Goal: Information Seeking & Learning: Stay updated

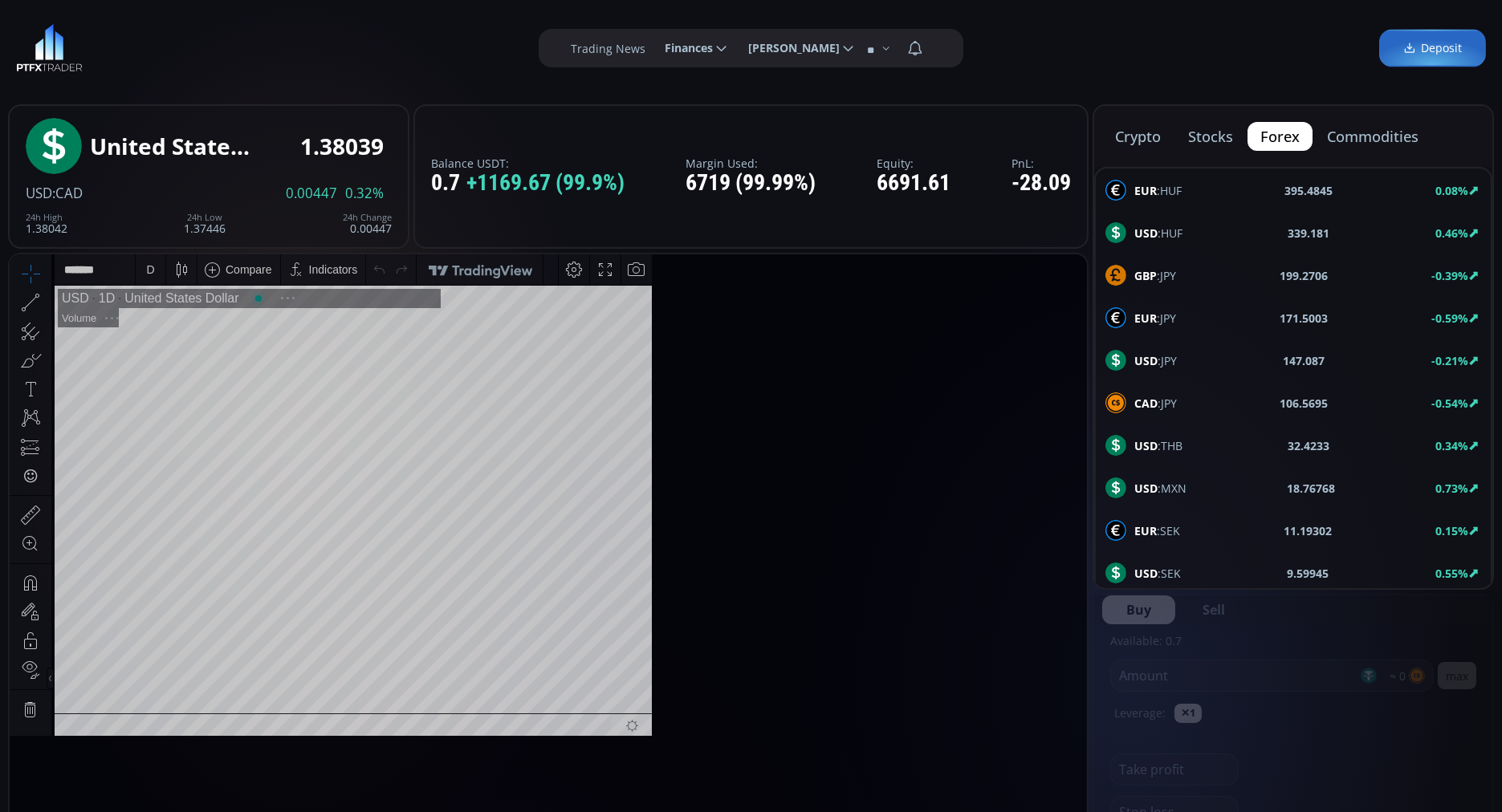
scroll to position [217, 0]
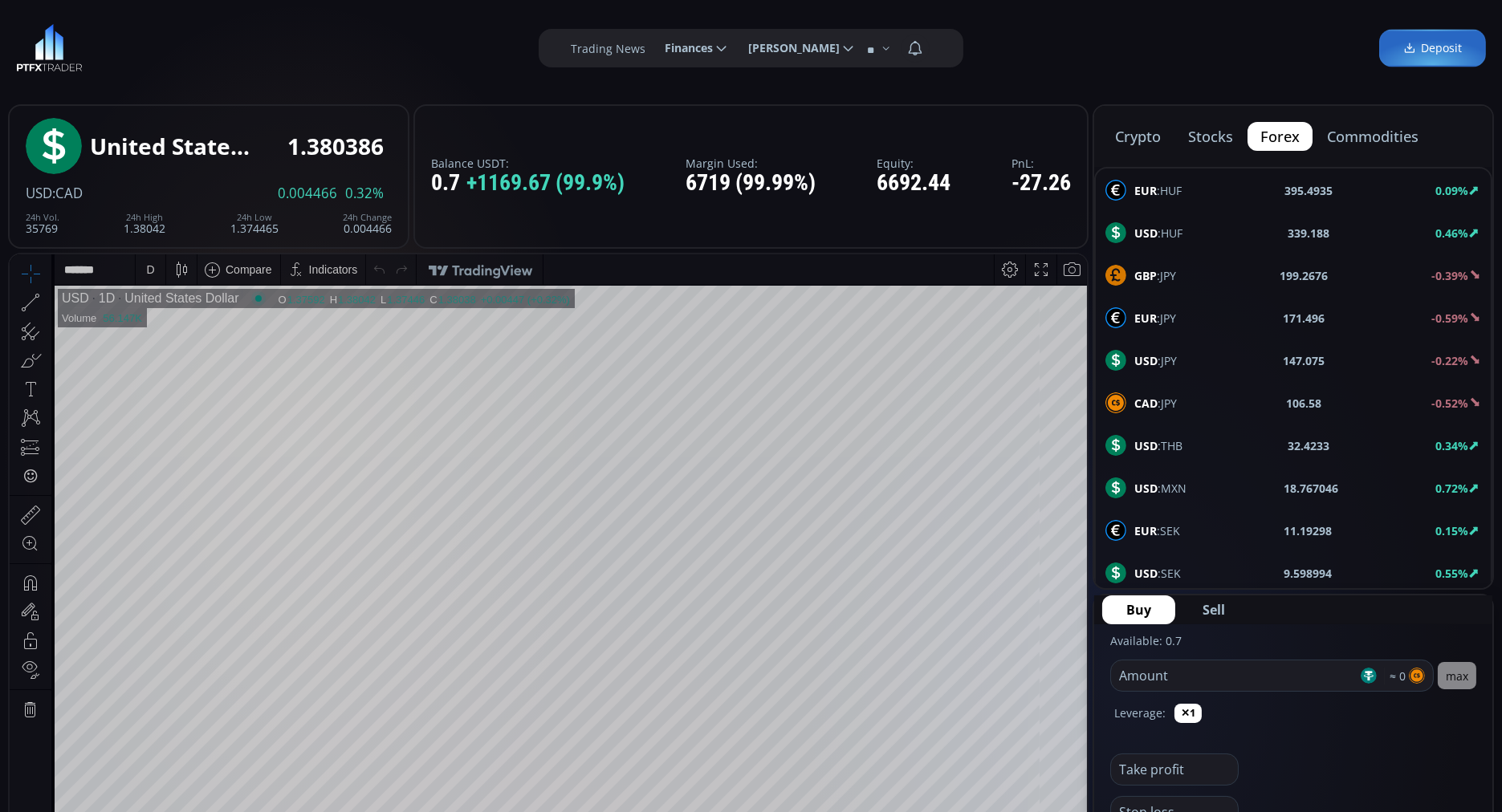
drag, startPoint x: 1362, startPoint y: 136, endPoint x: 1257, endPoint y: 85, distance: 116.7
click at [1257, 85] on div "**********" at bounding box center [751, 48] width 1502 height 97
click at [1381, 142] on button "commodities" at bounding box center [1373, 137] width 117 height 29
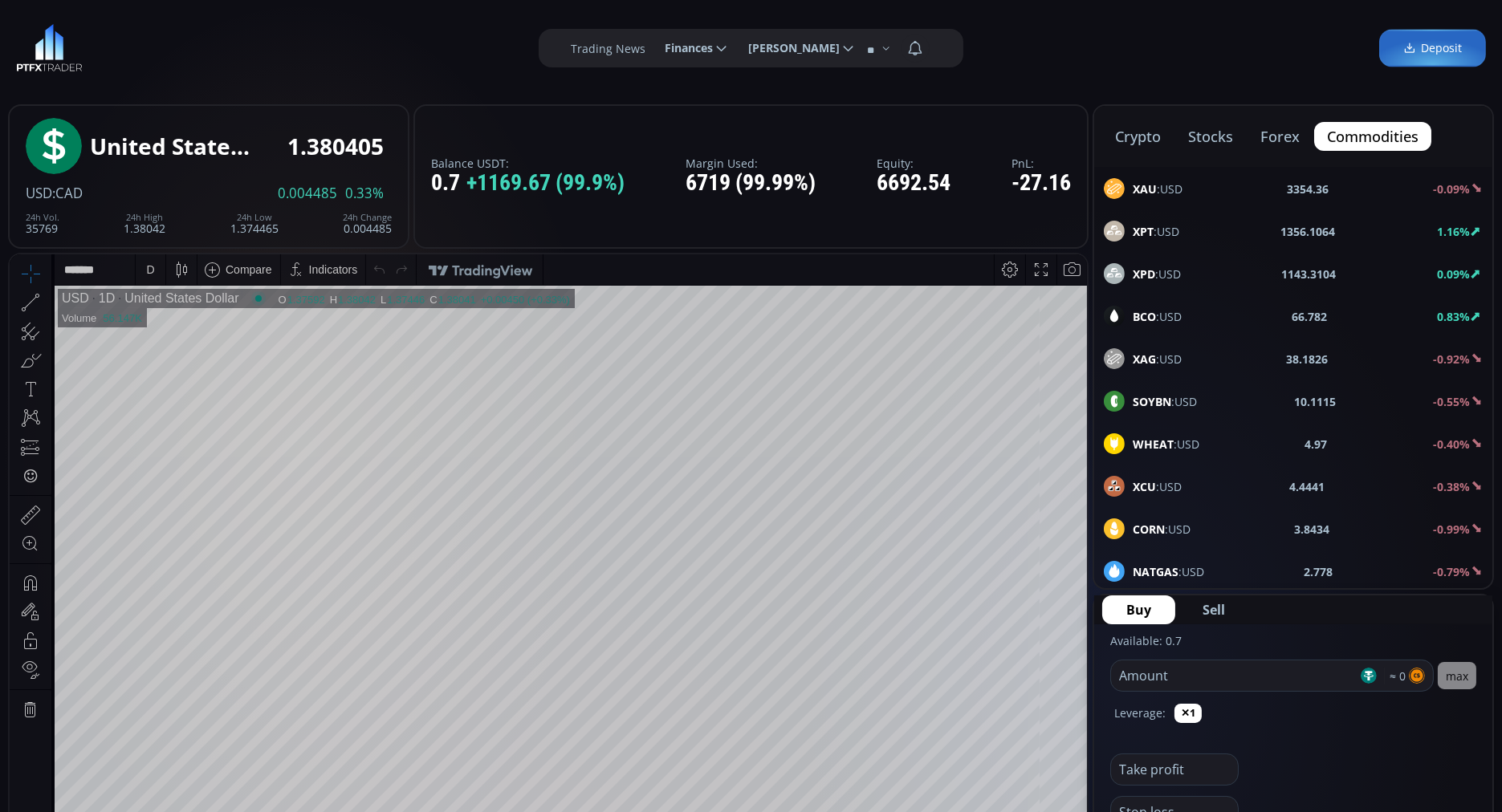
click at [1144, 186] on b "XAU" at bounding box center [1145, 189] width 24 height 15
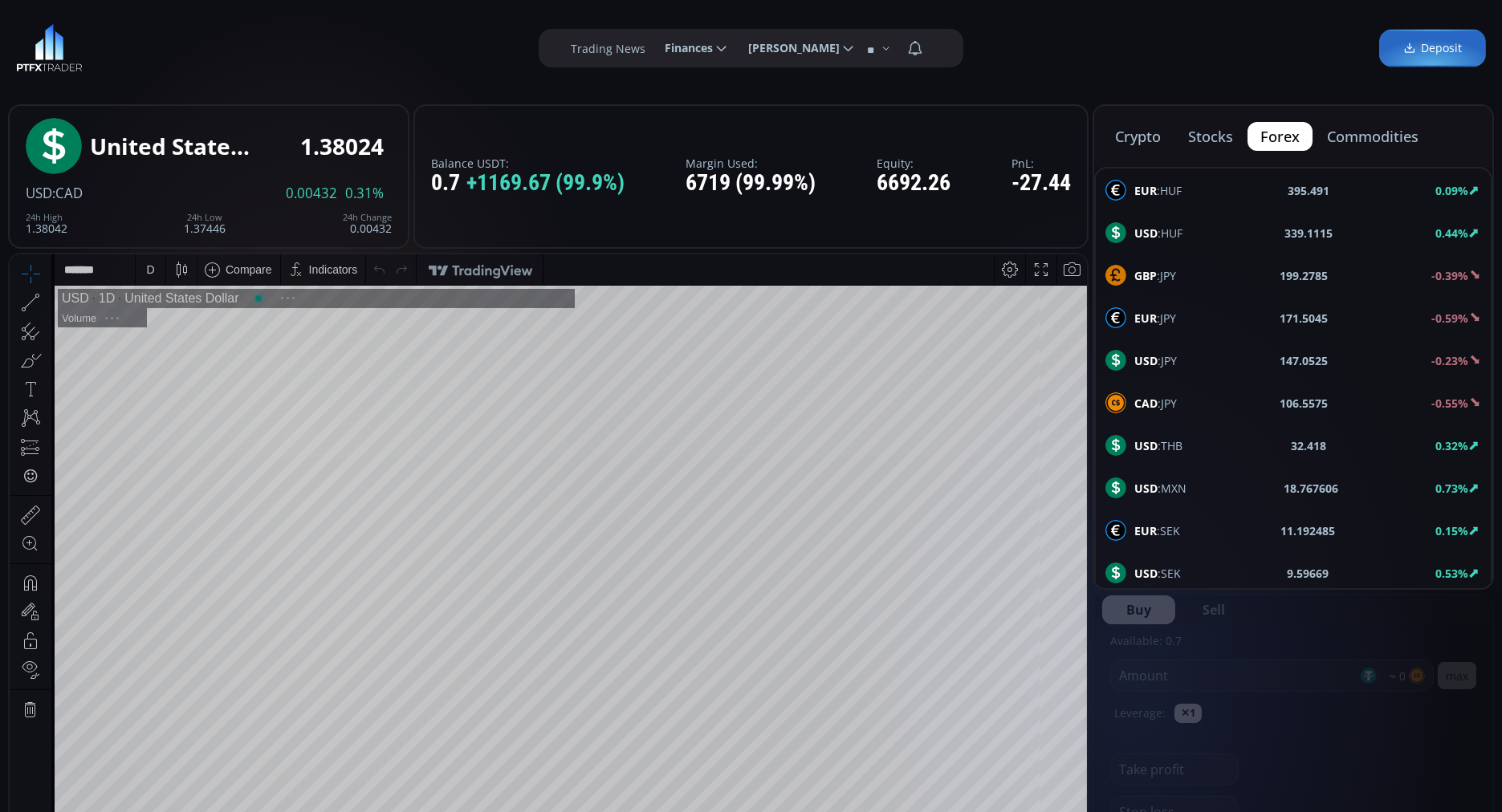
scroll to position [217, 0]
